Goal: Transaction & Acquisition: Purchase product/service

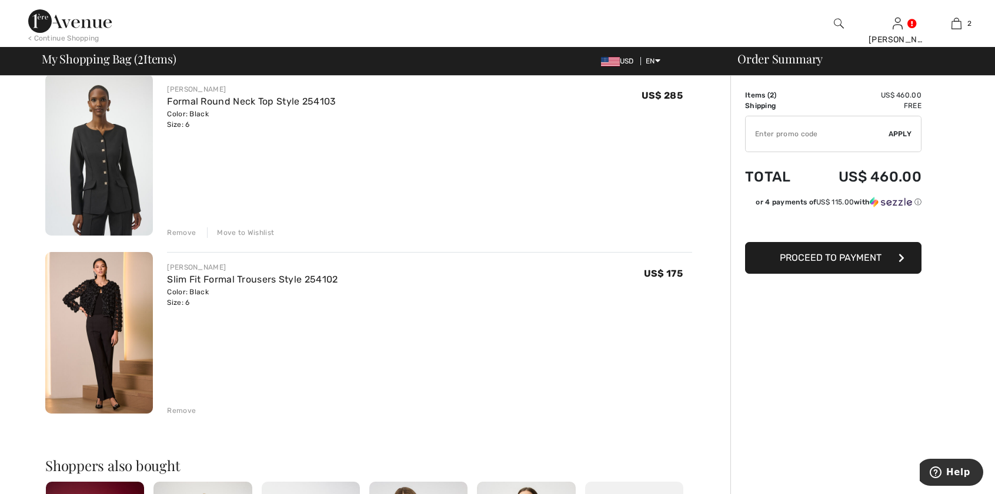
scroll to position [99, 0]
click at [323, 280] on link "Slim Fit Formal Trousers Style 254102" at bounding box center [252, 278] width 170 height 11
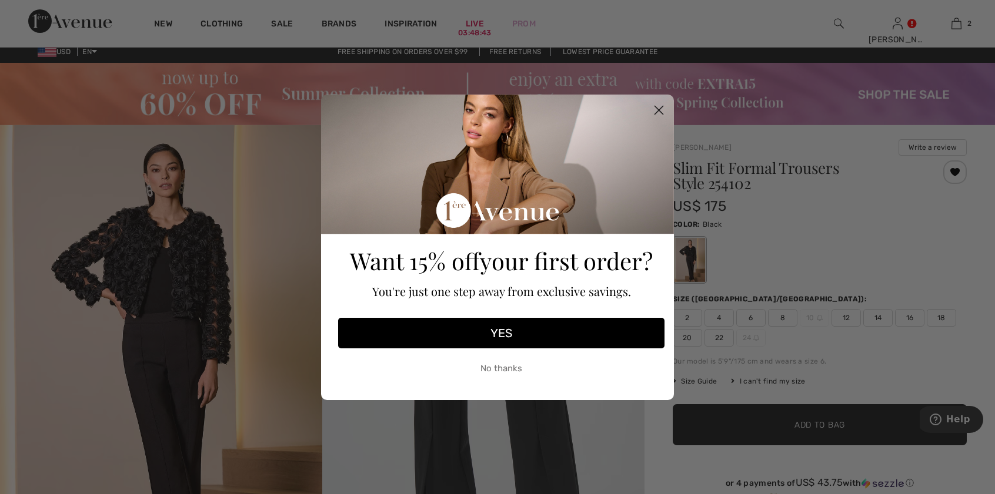
scroll to position [19, 0]
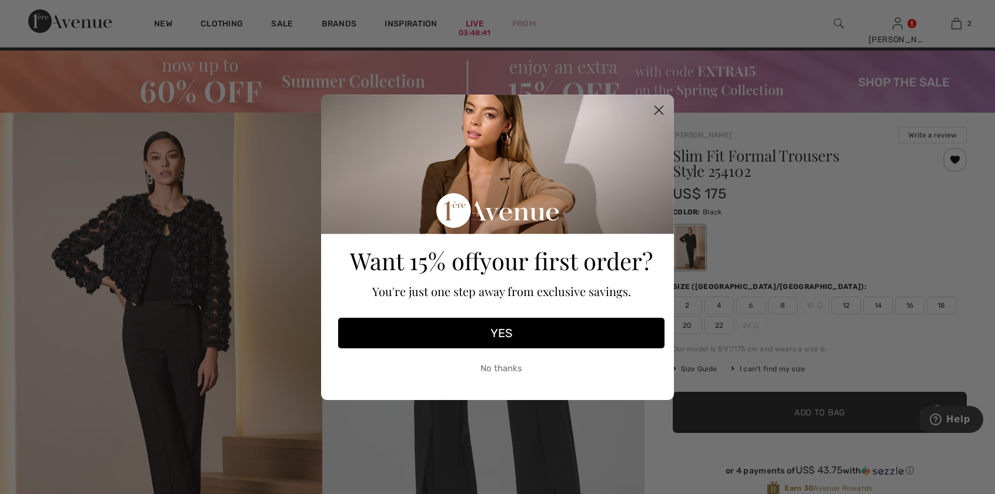
click at [658, 108] on circle "Close dialog" at bounding box center [658, 109] width 19 height 19
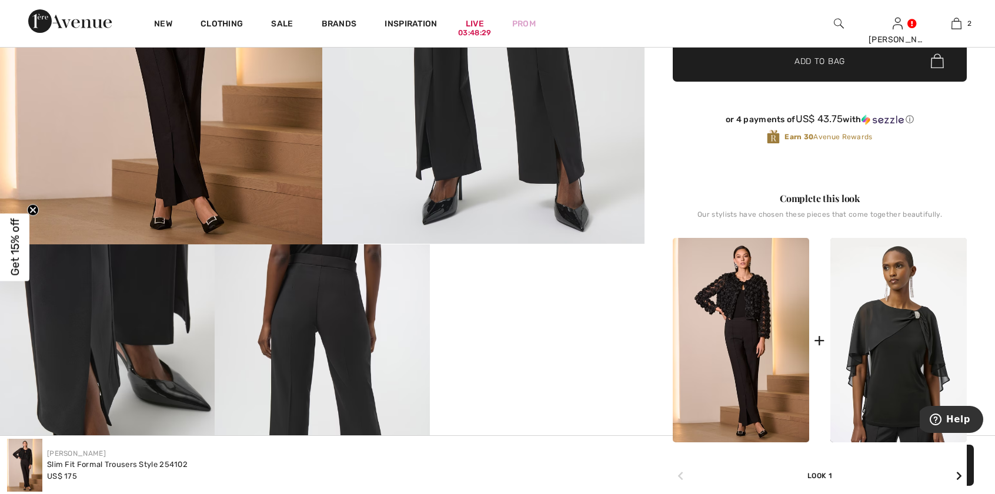
scroll to position [0, 0]
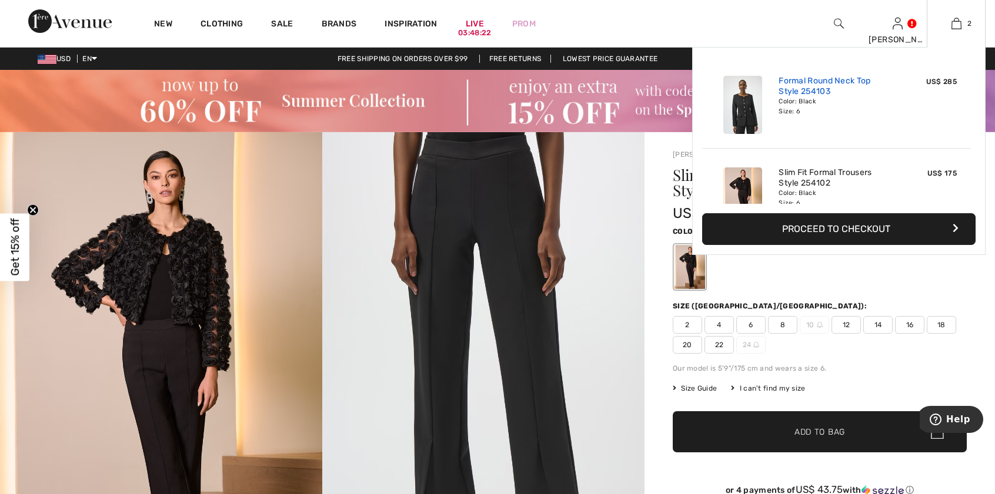
click at [834, 78] on link "Formal Round Neck Top Style 254103" at bounding box center [836, 86] width 116 height 21
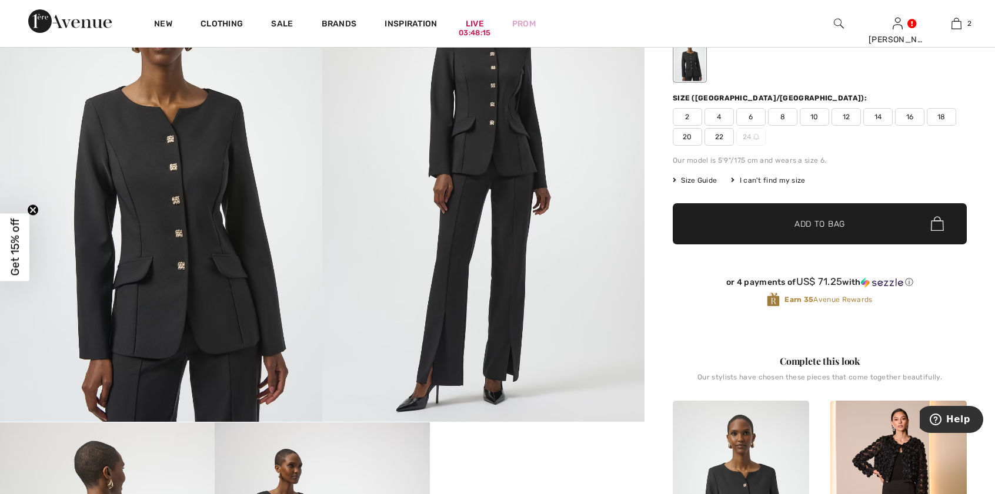
scroll to position [196, 0]
